Goal: Information Seeking & Learning: Stay updated

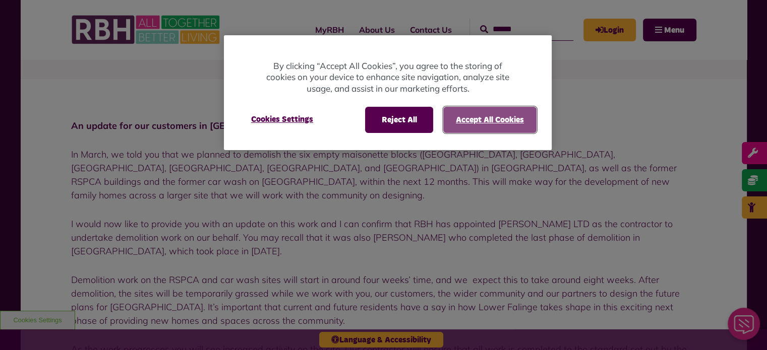
click at [467, 109] on button "Accept All Cookies" at bounding box center [489, 120] width 93 height 26
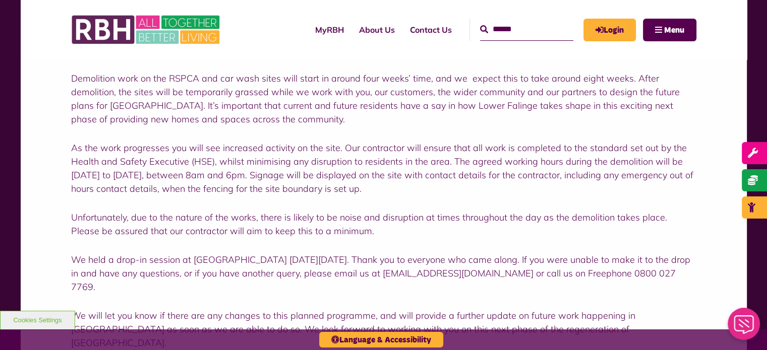
scroll to position [202, 0]
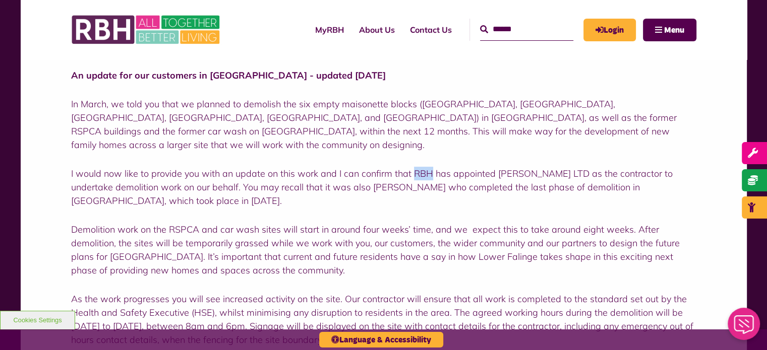
drag, startPoint x: 413, startPoint y: 161, endPoint x: 430, endPoint y: 159, distance: 16.8
click at [430, 167] on p "I would now like to provide you with an update on this work and I can confirm t…" at bounding box center [383, 187] width 625 height 41
click at [426, 167] on p "I would now like to provide you with an update on this work and I can confirm t…" at bounding box center [383, 187] width 625 height 41
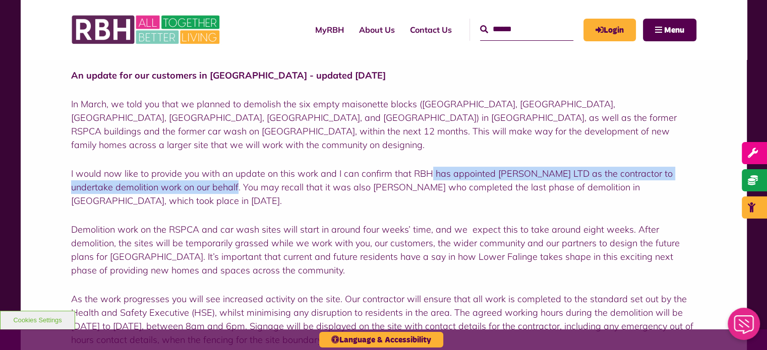
drag, startPoint x: 440, startPoint y: 164, endPoint x: 221, endPoint y: 173, distance: 219.0
click at [208, 174] on p "I would now like to provide you with an update on this work and I can confirm t…" at bounding box center [383, 187] width 625 height 41
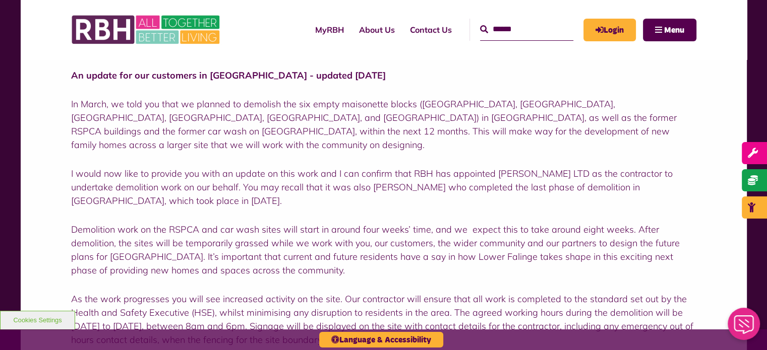
click at [246, 171] on p "I would now like to provide you with an update on this work and I can confirm t…" at bounding box center [383, 187] width 625 height 41
drag, startPoint x: 92, startPoint y: 185, endPoint x: 61, endPoint y: 187, distance: 31.8
click at [61, 187] on div "An update for our customers in [GEOGRAPHIC_DATA] - updated [DATE] In March, we …" at bounding box center [384, 277] width 726 height 498
click at [108, 171] on p "I would now like to provide you with an update on this work and I can confirm t…" at bounding box center [383, 187] width 625 height 41
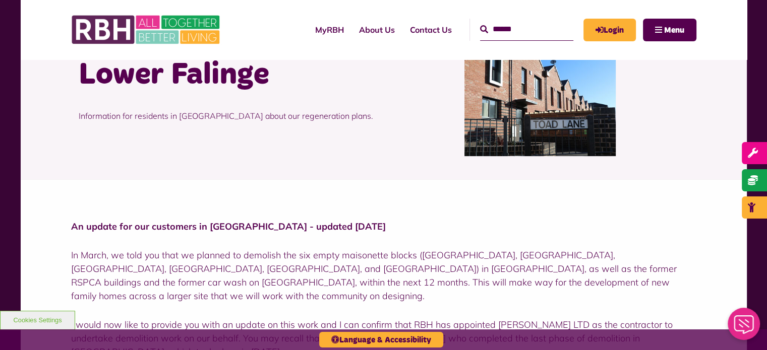
scroll to position [0, 0]
